Goal: Use online tool/utility: Utilize a website feature to perform a specific function

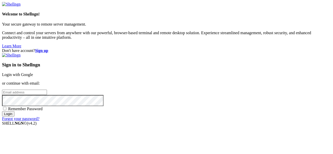
click at [33, 73] on link "Login with Google" at bounding box center [17, 75] width 31 height 4
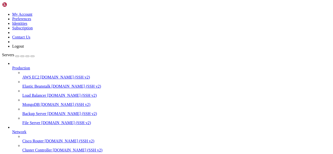
scroll to position [51, 0]
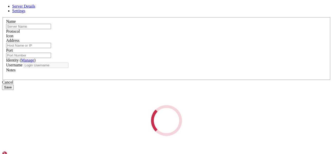
type input "Azure"
type input "[TECHNICAL_ID]"
type input "22"
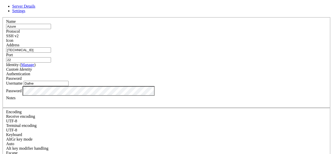
click at [69, 86] on input "Dafne" at bounding box center [46, 83] width 45 height 5
type input "D"
type input "Dafywi"
click at [76, 38] on div "Server Details Settings Name Azure Protocol SSH v2 Icon" at bounding box center [166, 109] width 329 height 210
